Goal: Obtain resource: Obtain resource

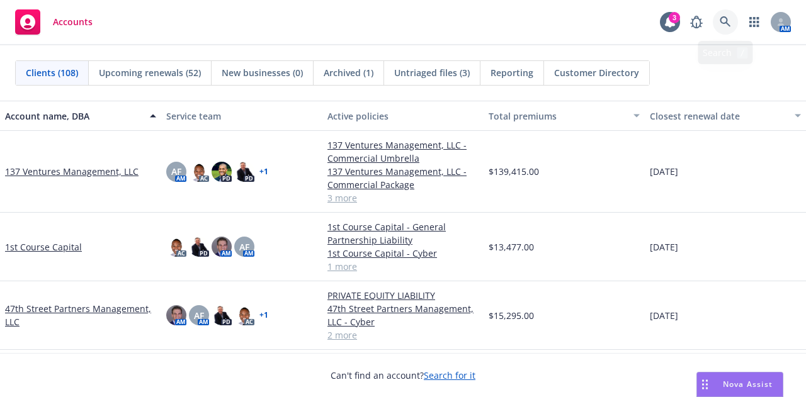
click at [723, 14] on link at bounding box center [725, 21] width 25 height 25
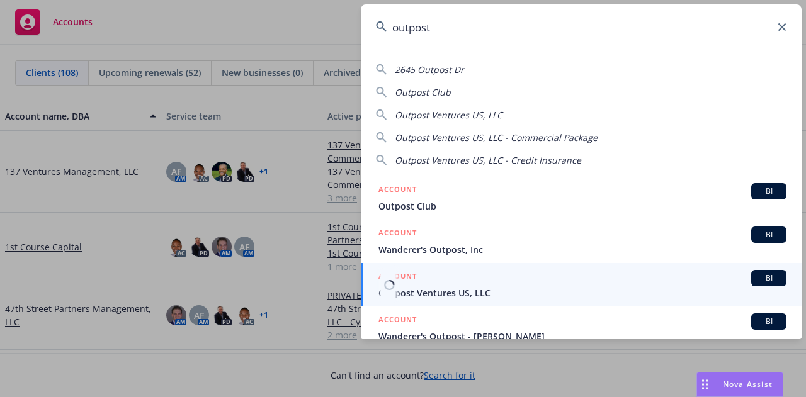
type input "outpost"
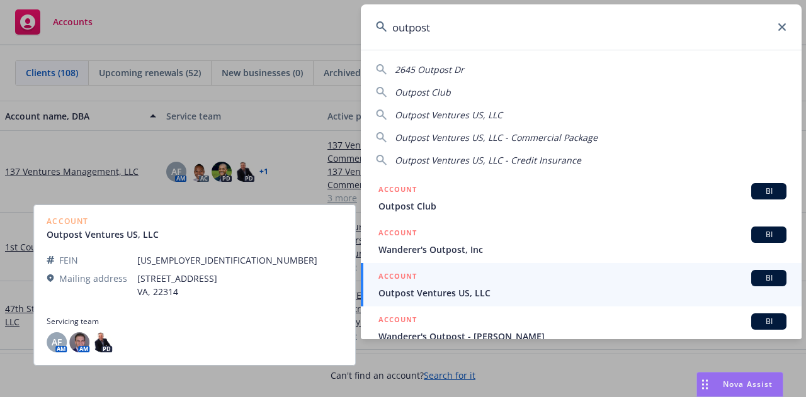
click at [446, 288] on span "Outpost Ventures US, LLC" at bounding box center [582, 292] width 408 height 13
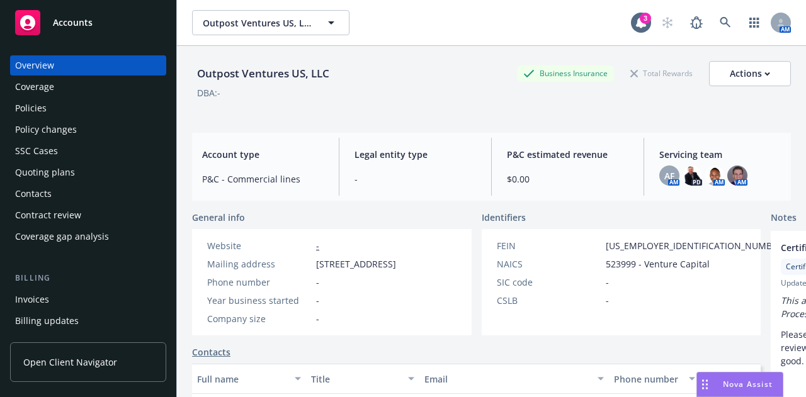
click at [84, 109] on div "Policies" at bounding box center [88, 108] width 146 height 20
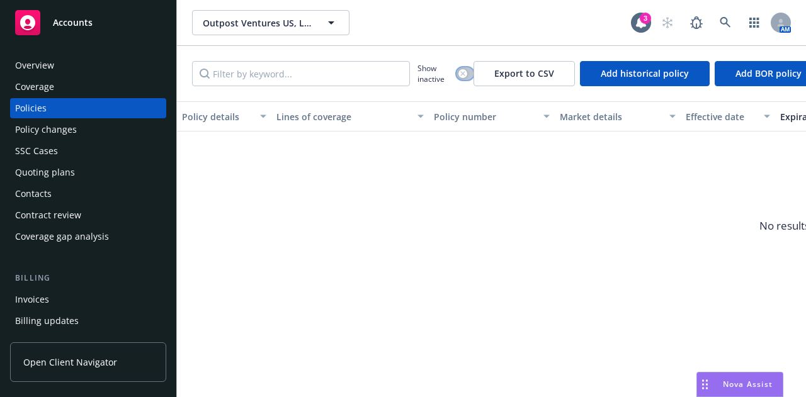
click at [460, 73] on icon "button" at bounding box center [462, 73] width 5 height 5
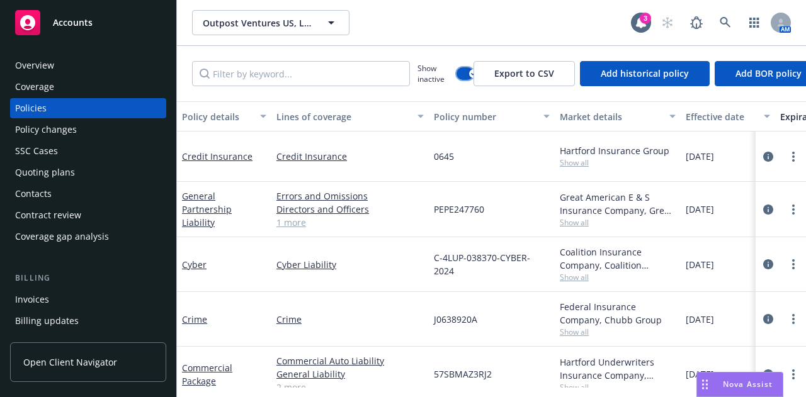
scroll to position [281, 0]
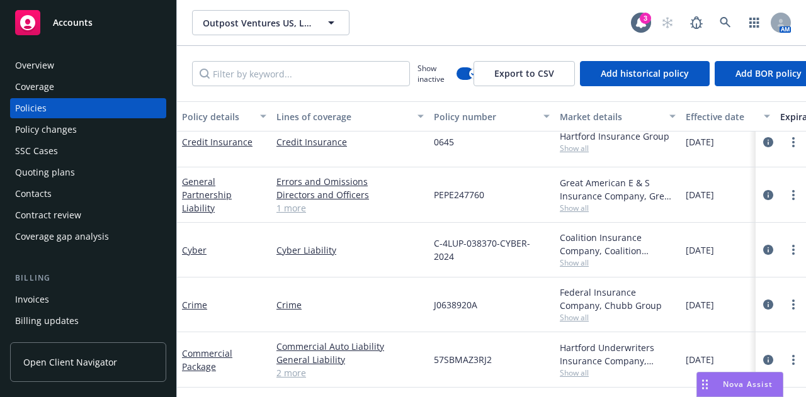
click at [62, 168] on div "Quoting plans" at bounding box center [45, 172] width 60 height 20
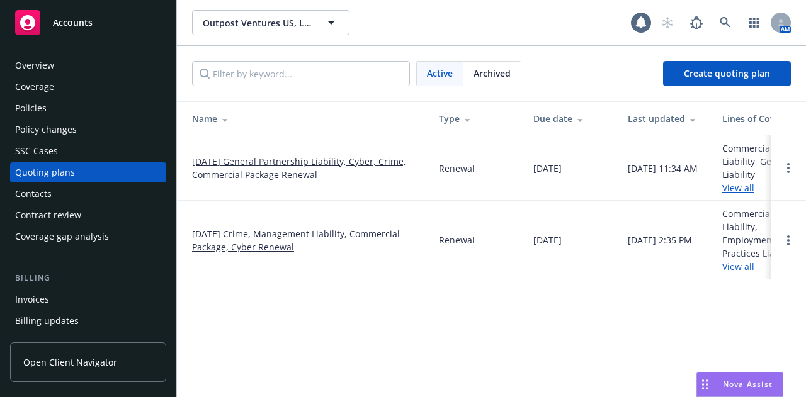
click at [259, 166] on link "08/02/25 General Partnership Liability, Cyber, Crime, Commercial Package Renewal" at bounding box center [305, 168] width 227 height 26
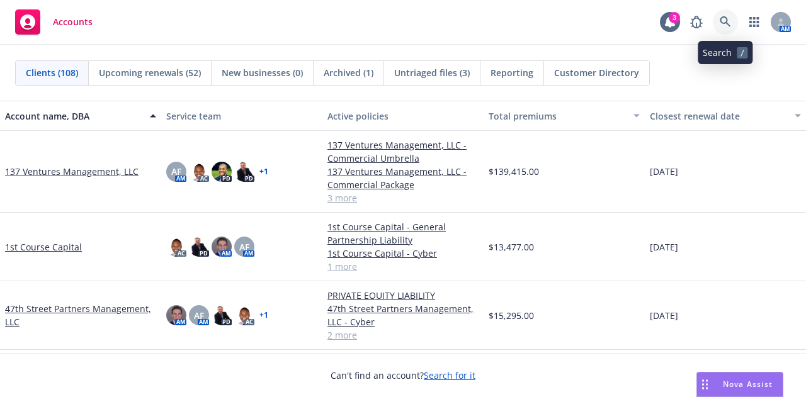
click at [722, 18] on icon at bounding box center [724, 21] width 11 height 11
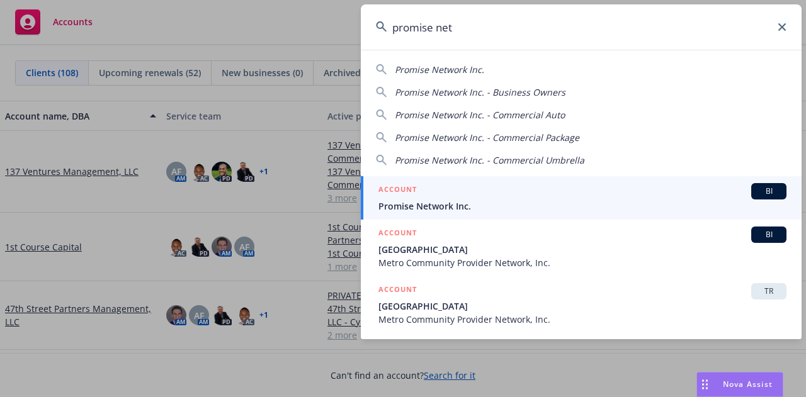
type input "promise net"
click at [525, 205] on span "Promise Network Inc." at bounding box center [582, 206] width 408 height 13
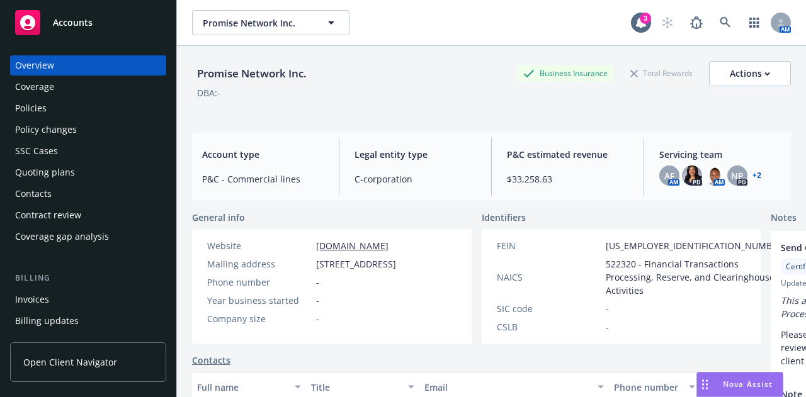
click at [28, 106] on div "Policies" at bounding box center [30, 108] width 31 height 20
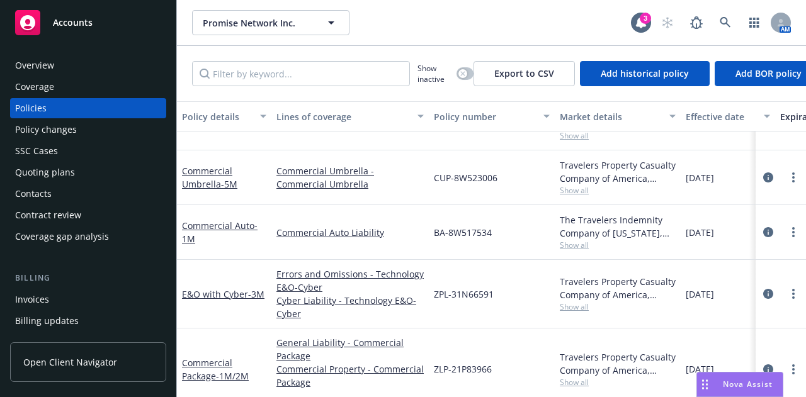
scroll to position [219, 0]
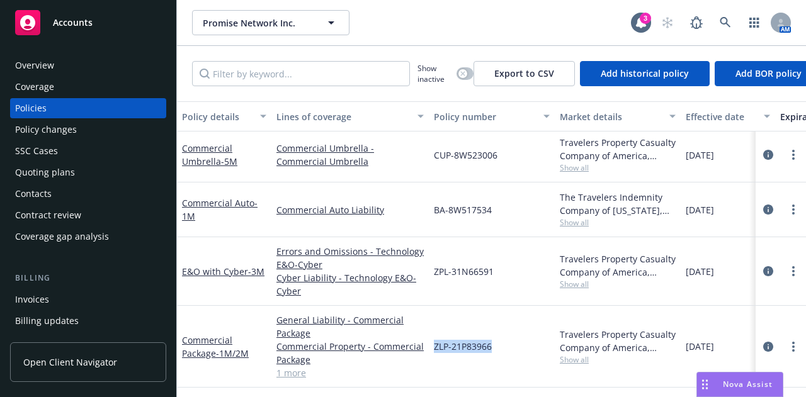
drag, startPoint x: 504, startPoint y: 339, endPoint x: 434, endPoint y: 346, distance: 70.3
click at [434, 346] on div "ZLP-21P83966" at bounding box center [492, 347] width 126 height 82
copy span "ZLP-21P83966"
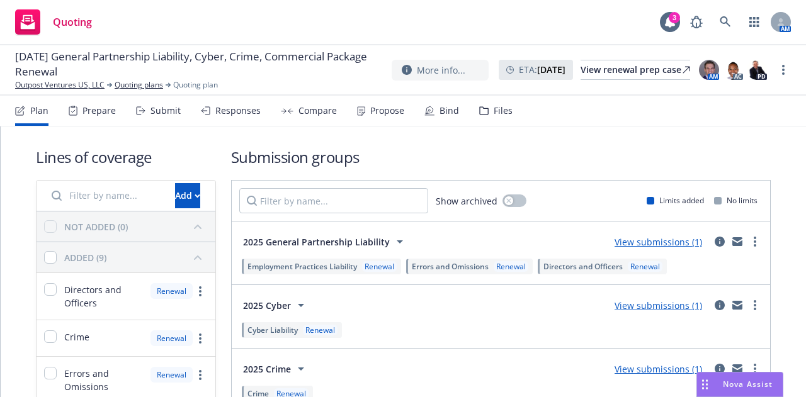
click at [496, 113] on div "Files" at bounding box center [503, 111] width 19 height 10
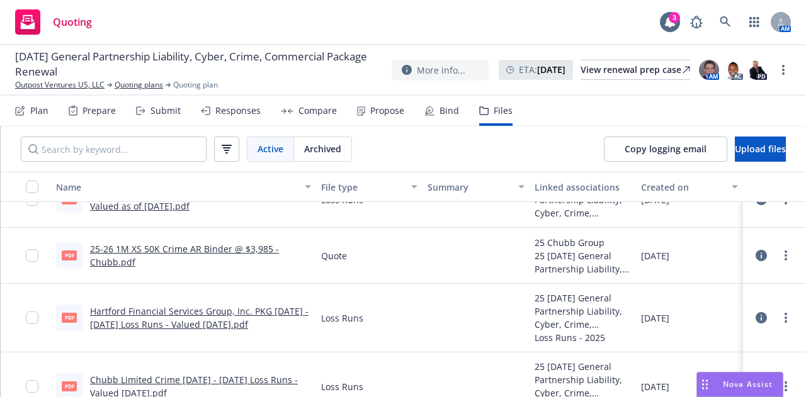
scroll to position [1416, 0]
click at [779, 259] on link "more" at bounding box center [785, 254] width 15 height 15
click at [696, 311] on link "Download" at bounding box center [720, 305] width 125 height 25
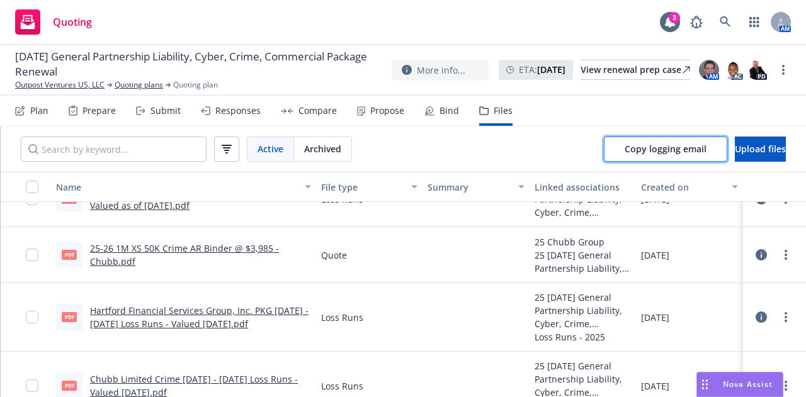
click at [644, 152] on span "Copy logging email" at bounding box center [665, 149] width 82 height 12
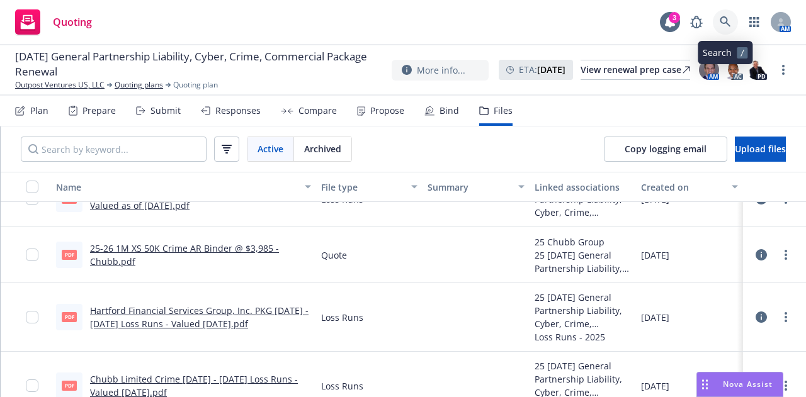
click at [729, 14] on link at bounding box center [725, 21] width 25 height 25
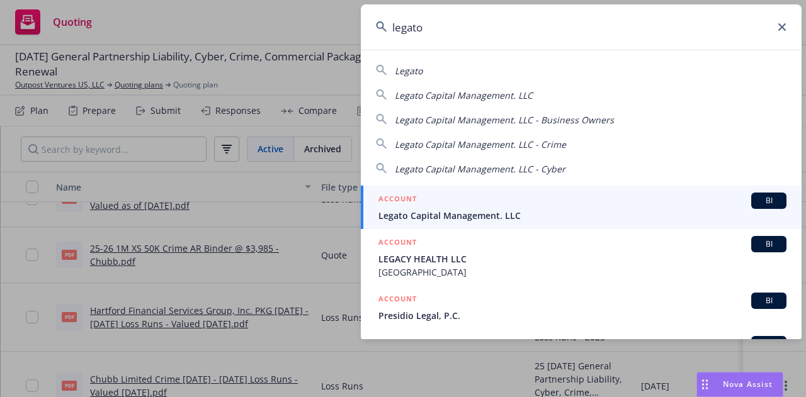
type input "legato"
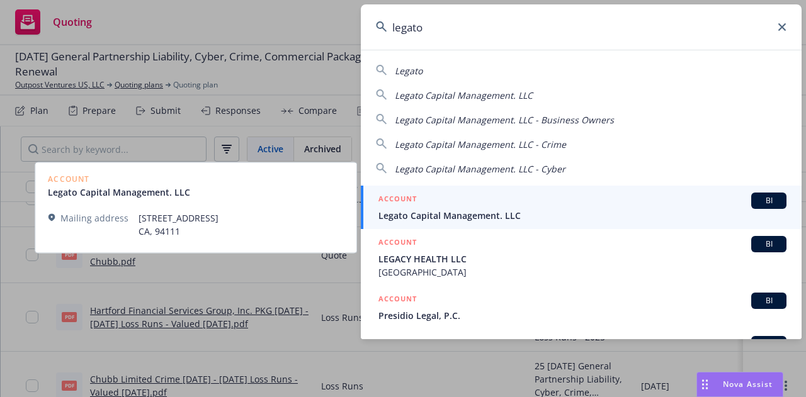
click at [447, 217] on span "Legato Capital Management. LLC" at bounding box center [582, 215] width 408 height 13
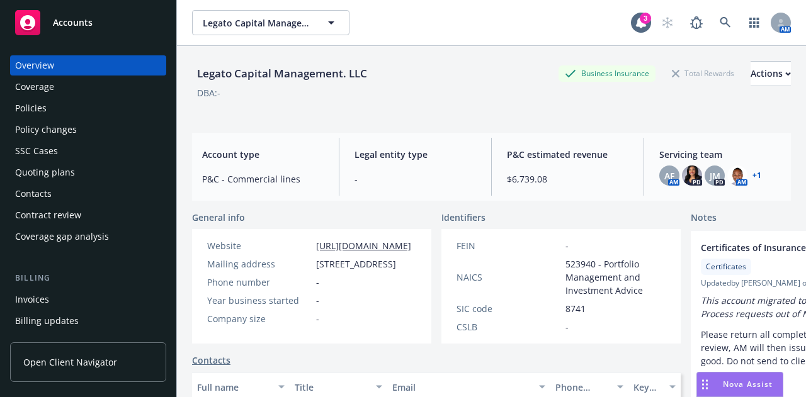
click at [35, 177] on div "Quoting plans" at bounding box center [45, 172] width 60 height 20
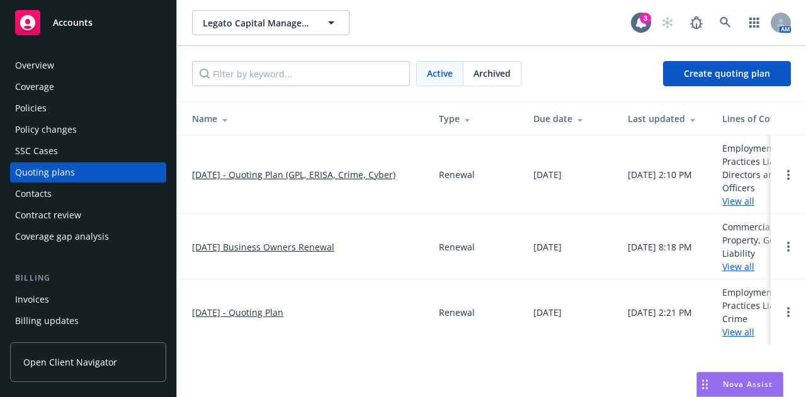
click at [337, 175] on link "09/01/25 - Quoting Plan (GPL, ERISA, Crime, Cyber)" at bounding box center [293, 174] width 203 height 13
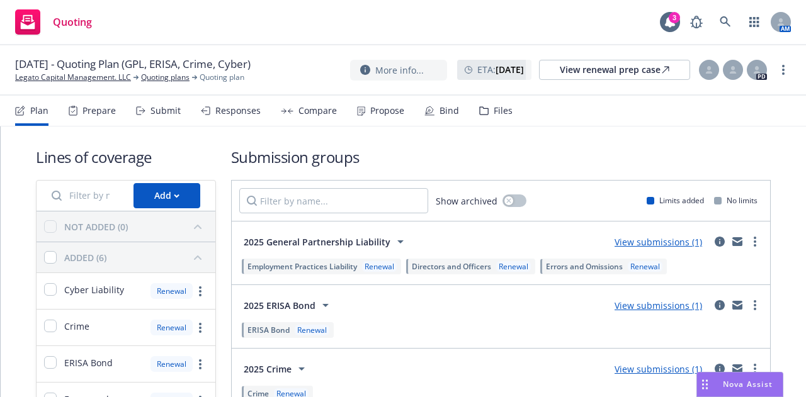
click at [493, 116] on div "Files" at bounding box center [495, 111] width 33 height 30
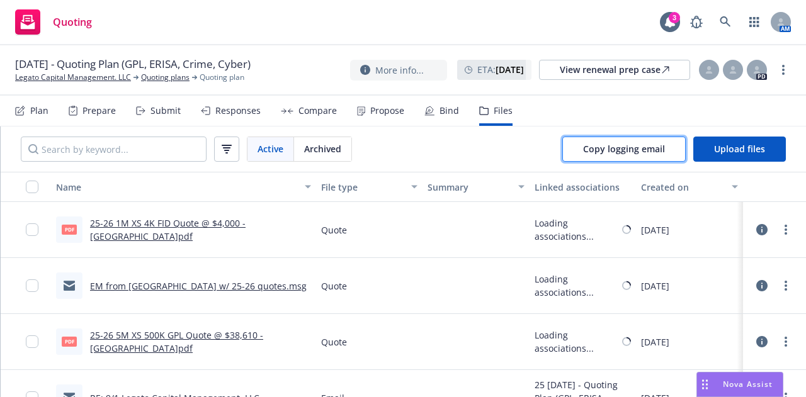
click at [592, 149] on span "Copy logging email" at bounding box center [624, 149] width 82 height 12
